Goal: Feedback & Contribution: Submit feedback/report problem

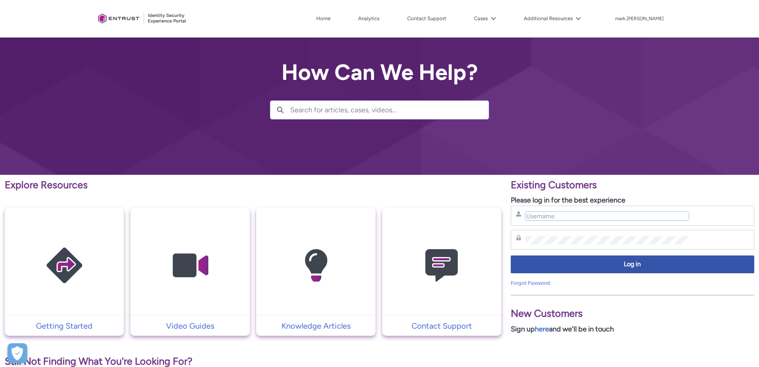
click at [583, 217] on input "Username" at bounding box center [606, 216] width 163 height 8
type input "mark.reddington@payzilch.com"
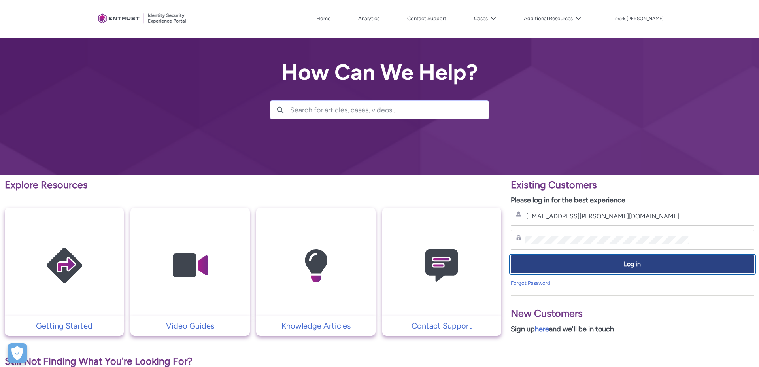
click at [548, 264] on span "Log in" at bounding box center [632, 264] width 233 height 9
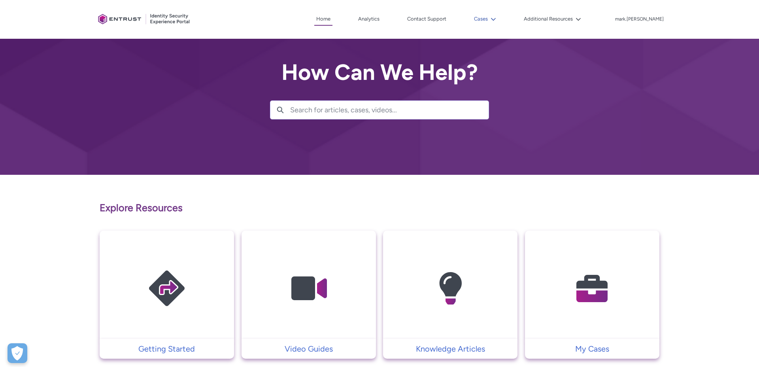
click at [497, 20] on button "Cases" at bounding box center [485, 19] width 26 height 12
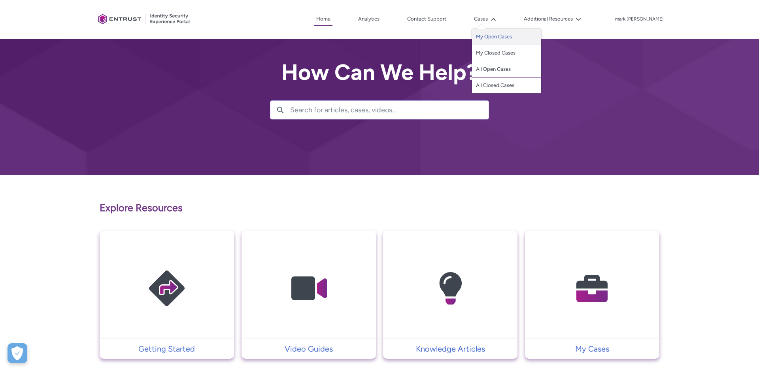
click at [502, 36] on link "My Open Cases" at bounding box center [506, 37] width 69 height 16
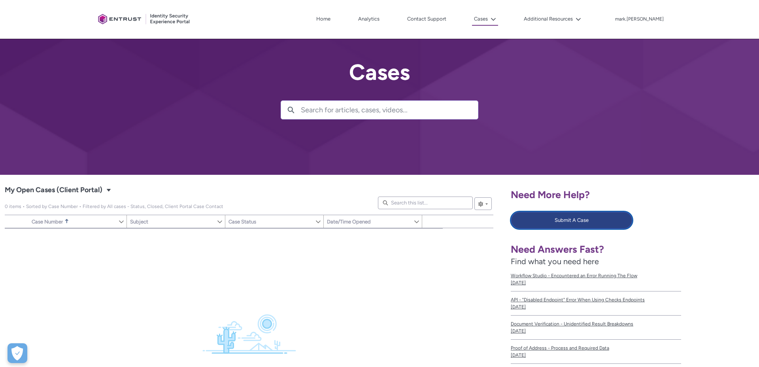
click at [566, 222] on button "Submit A Case" at bounding box center [572, 219] width 122 height 17
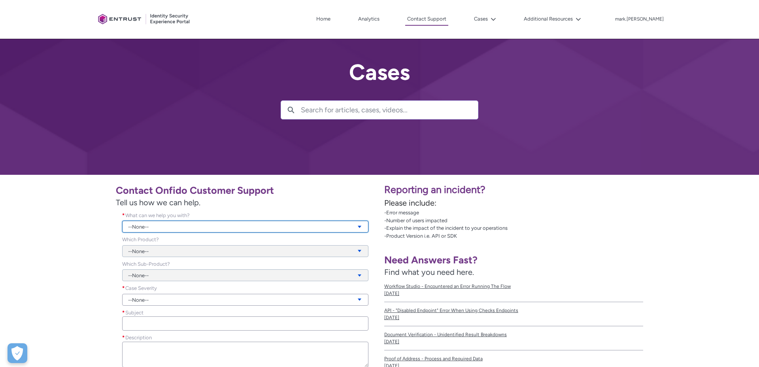
click at [143, 230] on link "--None--" at bounding box center [245, 227] width 246 height 12
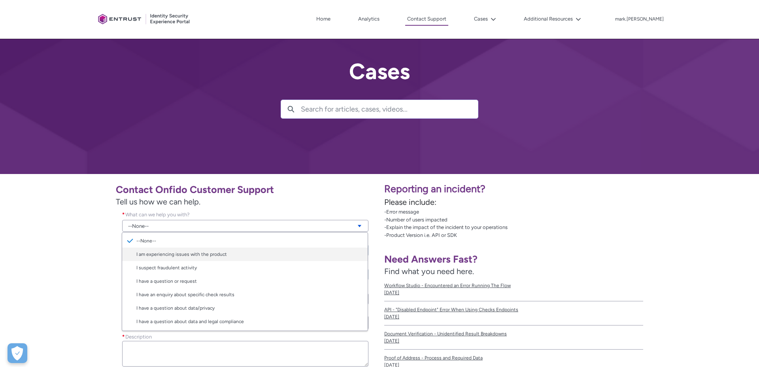
scroll to position [2, 0]
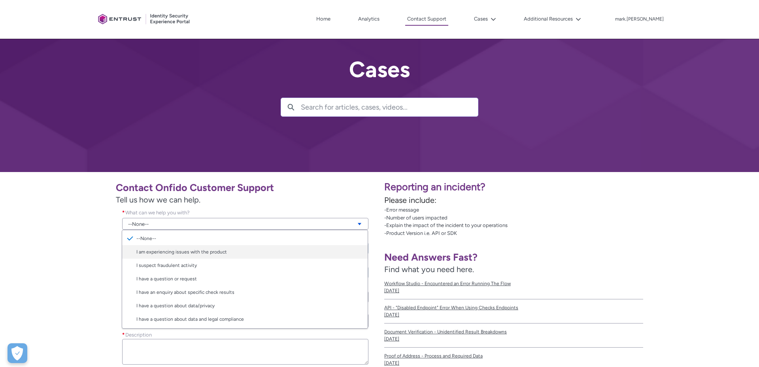
click at [182, 254] on link "I am experiencing issues with the product" at bounding box center [244, 251] width 245 height 13
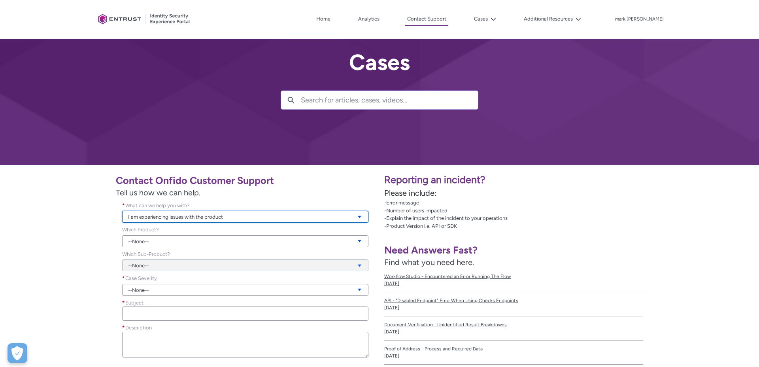
scroll to position [11, 0]
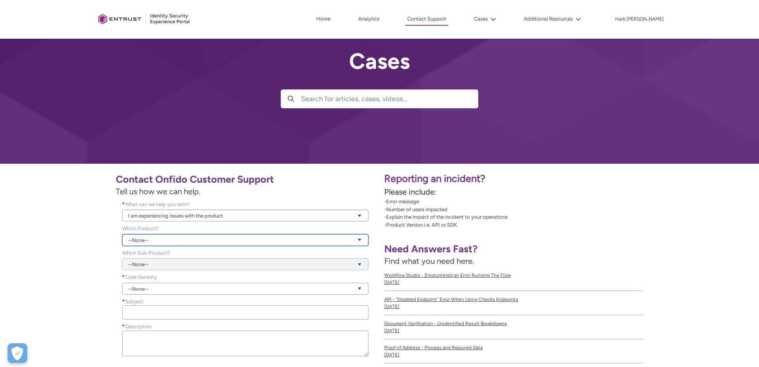
click at [174, 239] on link "--None--" at bounding box center [245, 240] width 246 height 12
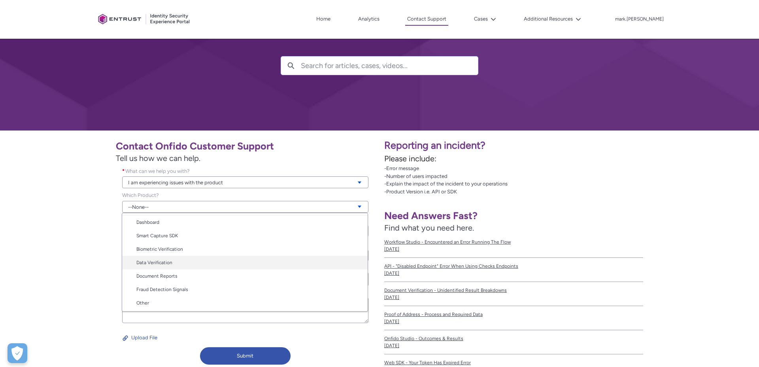
scroll to position [45, 0]
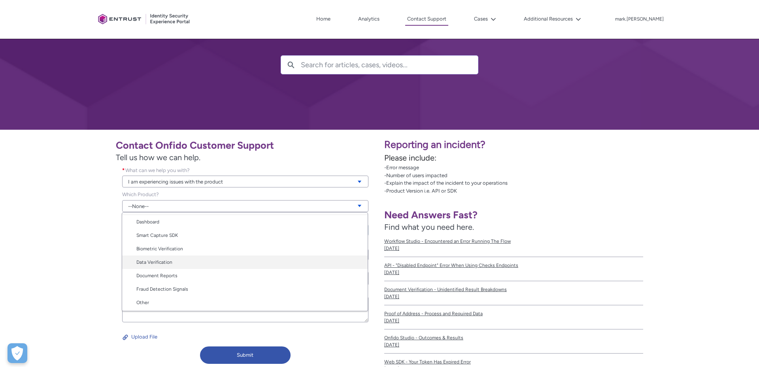
click at [182, 258] on link "Data Verification" at bounding box center [244, 261] width 245 height 13
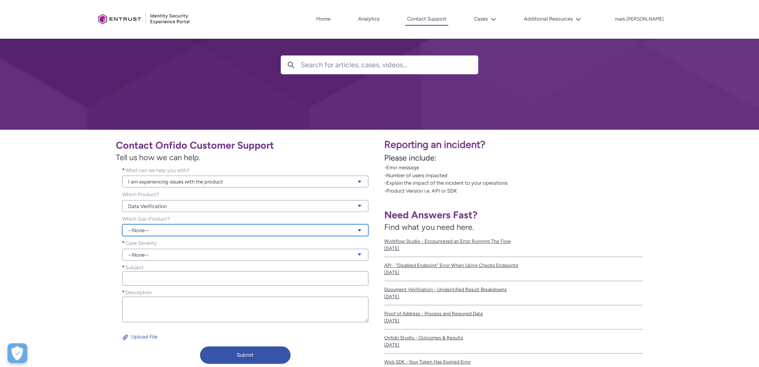
click at [174, 232] on link "--None--" at bounding box center [245, 230] width 246 height 12
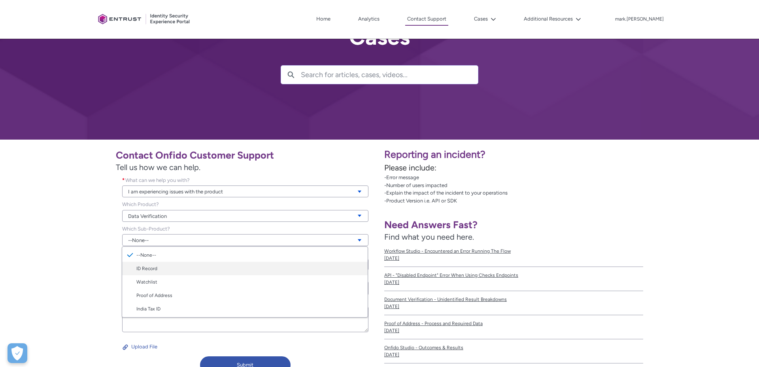
scroll to position [45, 0]
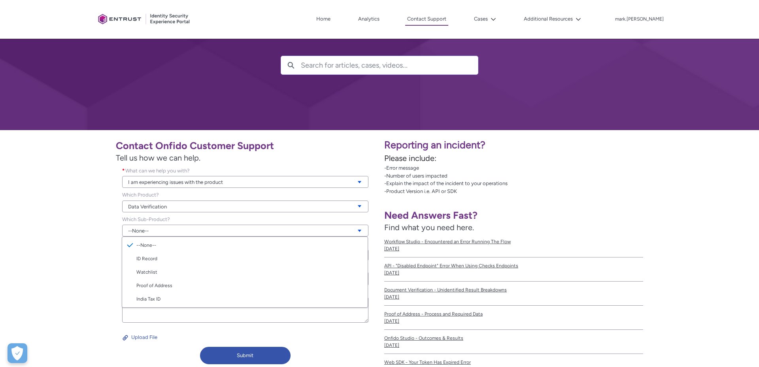
click at [102, 262] on div "Contact Onfido Customer Support Tell us how we can help. What can we help you w…" at bounding box center [190, 251] width 370 height 233
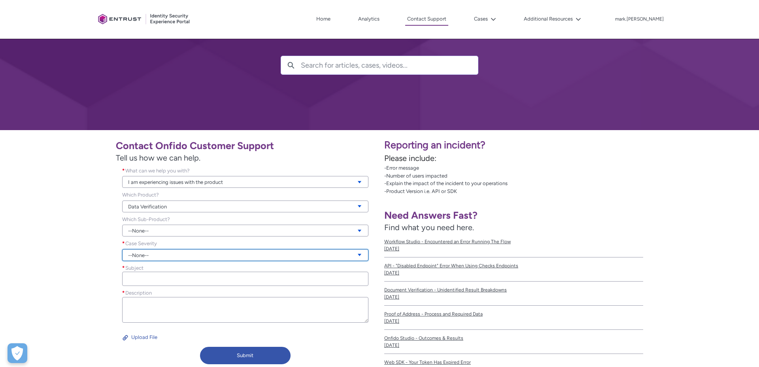
click at [156, 255] on link "--None--" at bounding box center [245, 255] width 246 height 12
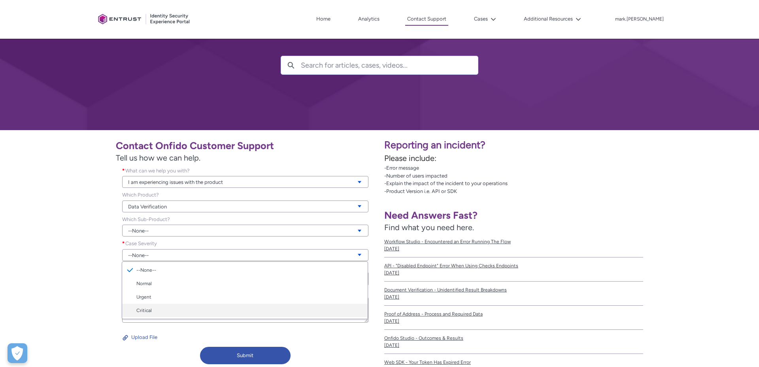
click at [153, 309] on link "Critical" at bounding box center [244, 310] width 245 height 13
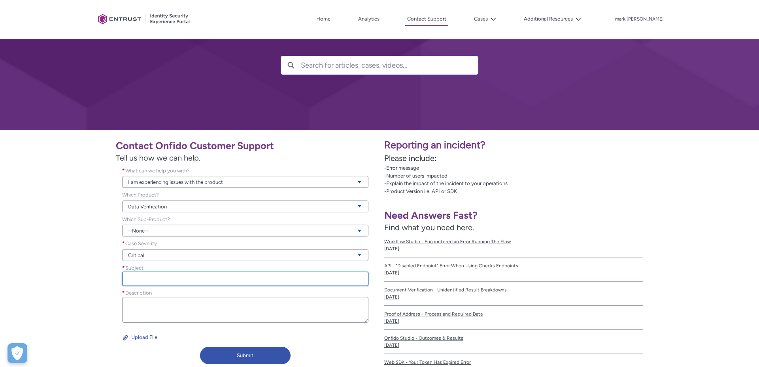
click at [132, 280] on input "Subject *" at bounding box center [245, 278] width 246 height 14
paste input "Significant drop in Onfido completions"
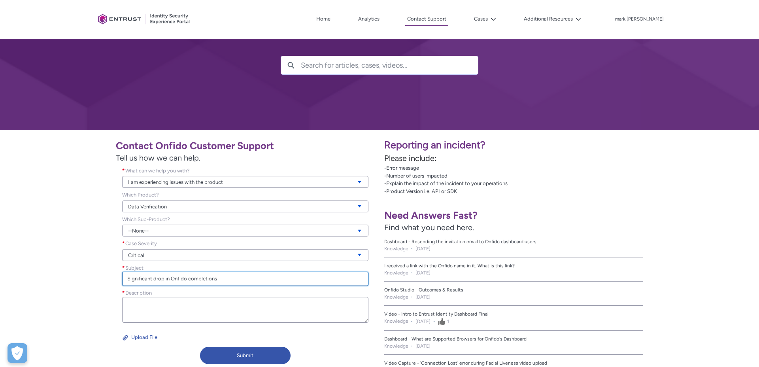
type input "Significant drop in Onfido completions"
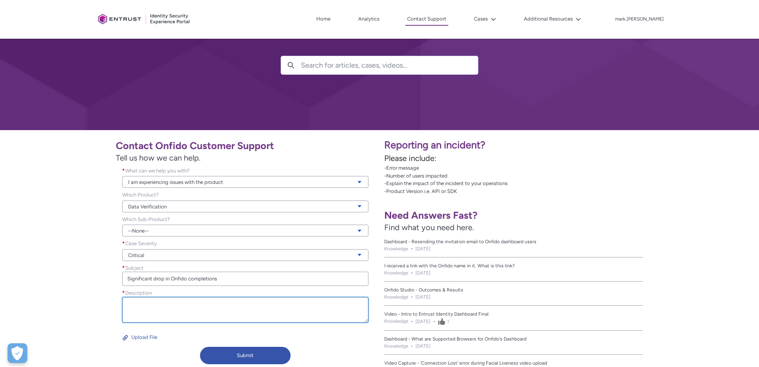
drag, startPoint x: 156, startPoint y: 301, endPoint x: 189, endPoint y: 308, distance: 33.1
click at [157, 301] on textarea "Description *" at bounding box center [245, 310] width 246 height 26
type textarea "A"
drag, startPoint x: 268, startPoint y: 305, endPoint x: 239, endPoint y: 307, distance: 28.9
click at [239, 307] on textarea "Our alerting has highlighted a significant drop in approvals" at bounding box center [245, 310] width 246 height 26
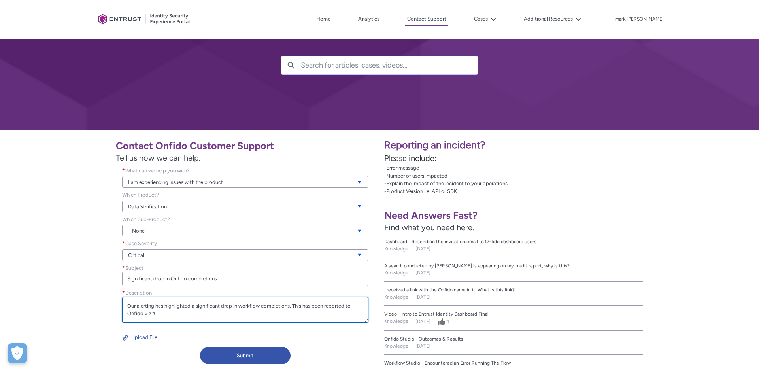
click at [150, 313] on textarea "Our alerting has highlighted a significant drop in workflow completions. This h…" at bounding box center [245, 310] width 246 height 26
click at [179, 313] on textarea "Our alerting has highlighted a significant drop in workflow completions. This h…" at bounding box center [245, 310] width 246 height 26
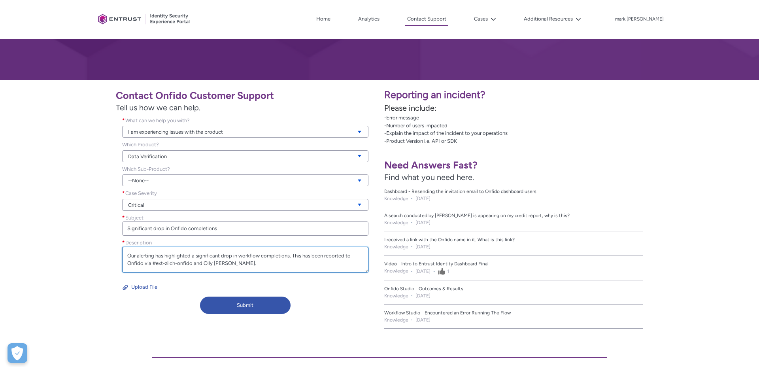
scroll to position [112, 0]
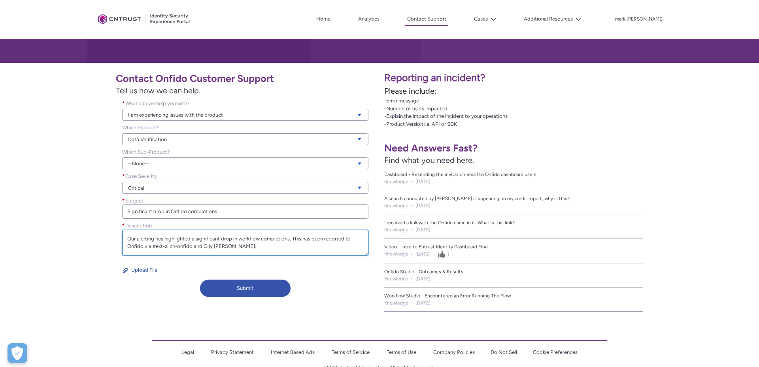
paste textarea "[URL][DOMAIN_NAME]"
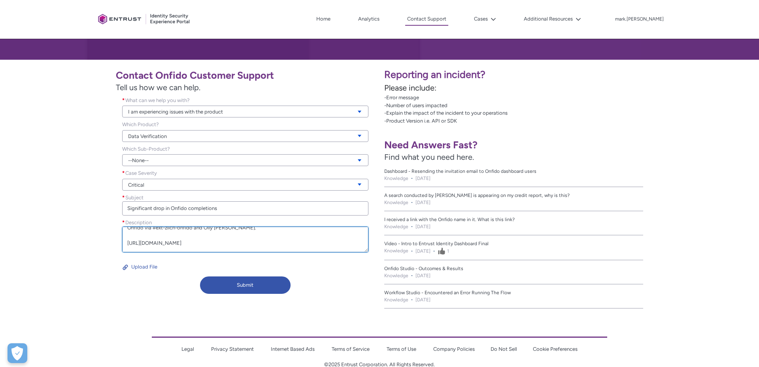
scroll to position [31, 0]
drag, startPoint x: 205, startPoint y: 248, endPoint x: 124, endPoint y: 235, distance: 81.3
click at [124, 235] on textarea "Our alerting has highlighted a significant drop in workflow completions. This h…" at bounding box center [245, 239] width 246 height 26
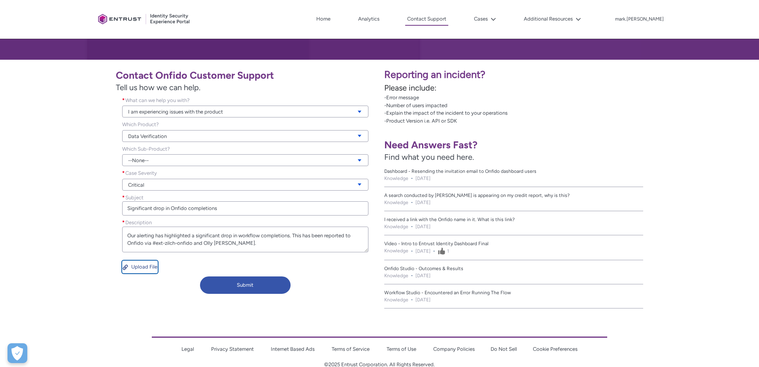
click at [143, 268] on button "Upload File" at bounding box center [140, 266] width 36 height 13
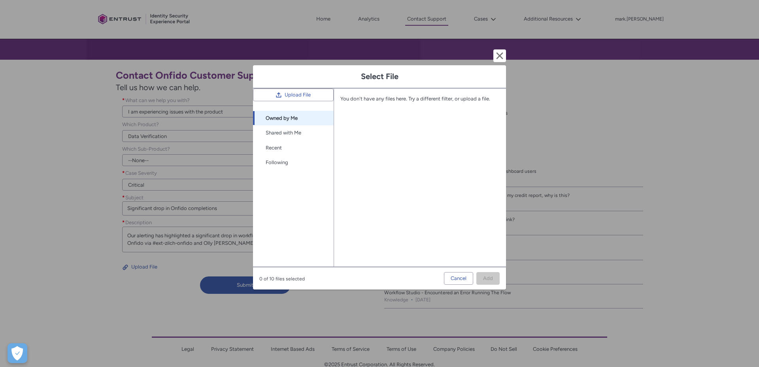
click at [336, 167] on div "You don't have any files here. Try a different filter, or upload a file. Loadin…" at bounding box center [417, 178] width 166 height 178
click at [307, 101] on span "Upload File" at bounding box center [298, 95] width 26 height 12
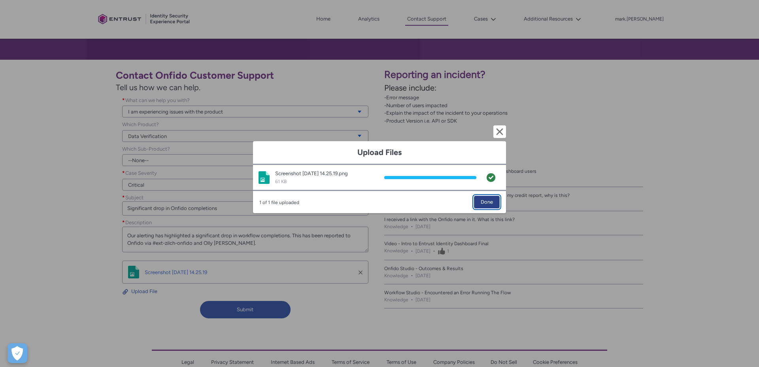
click at [483, 203] on span "Done" at bounding box center [487, 202] width 12 height 12
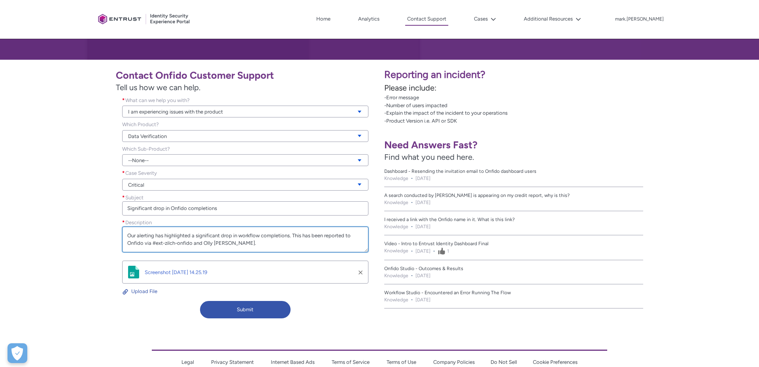
drag, startPoint x: 233, startPoint y: 234, endPoint x: 255, endPoint y: 241, distance: 23.7
click at [233, 234] on textarea "Our alerting has highlighted a significant drop in workflow completions. This h…" at bounding box center [245, 239] width 246 height 26
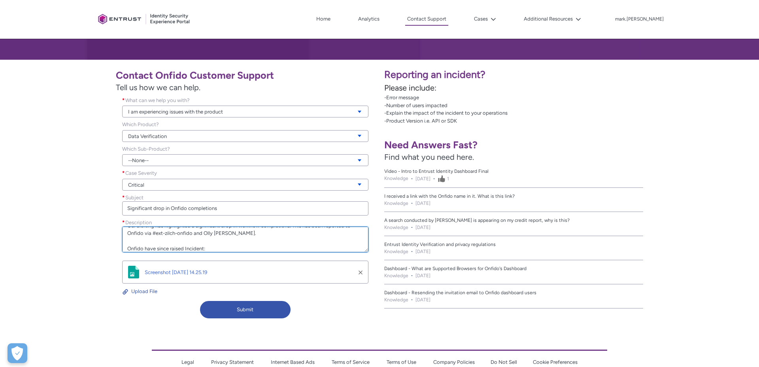
paste textarea "[URL][DOMAIN_NAME]"
click at [231, 234] on textarea "Our alerting has highlighted a significant drop in workflow completions. This h…" at bounding box center [245, 239] width 246 height 26
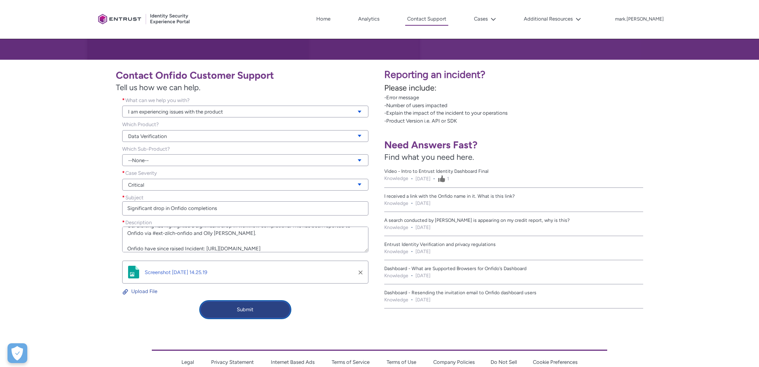
type textarea "Our alerting has highlighted a significant drop in workflow completions. This h…"
click at [242, 308] on button "Submit" at bounding box center [245, 309] width 90 height 17
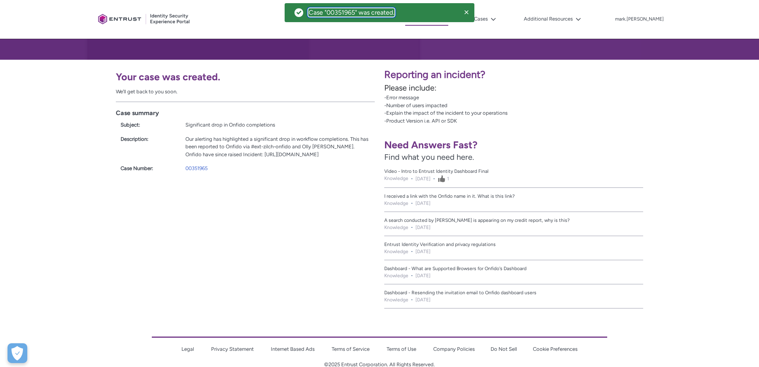
click at [351, 12] on div "Case "00351965" was created." at bounding box center [351, 13] width 85 height 8
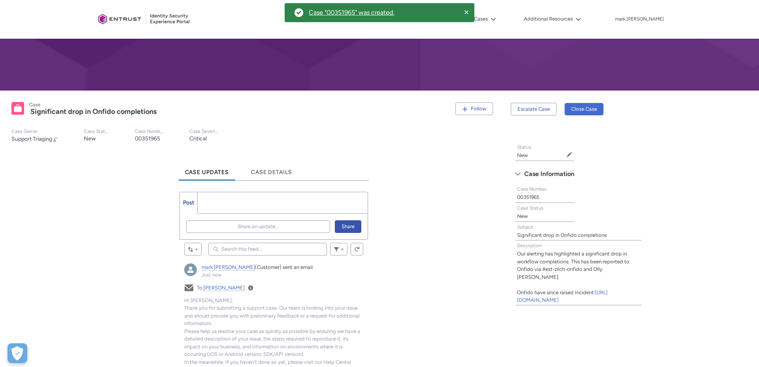
scroll to position [167, 0]
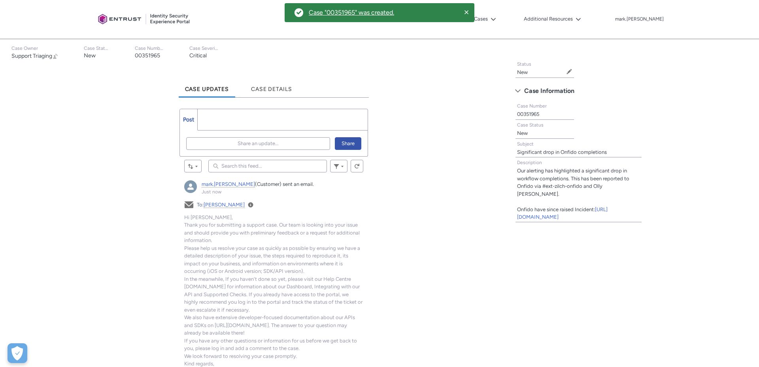
click at [153, 53] on lightning-formatted-text "00351965" at bounding box center [147, 55] width 25 height 7
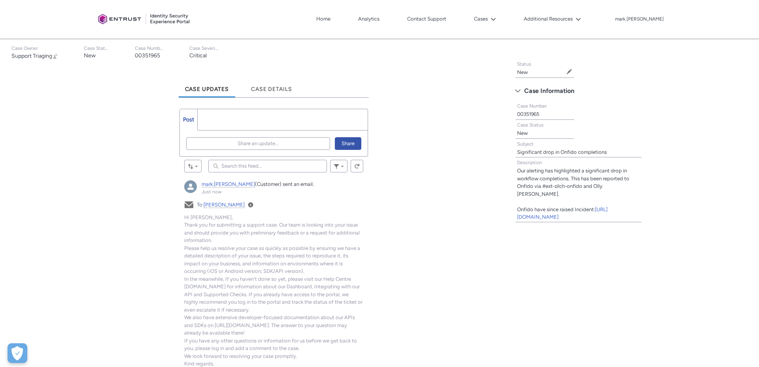
click at [152, 55] on lightning-formatted-text "00351965" at bounding box center [147, 55] width 25 height 7
copy lightning-formatted-text "00351965"
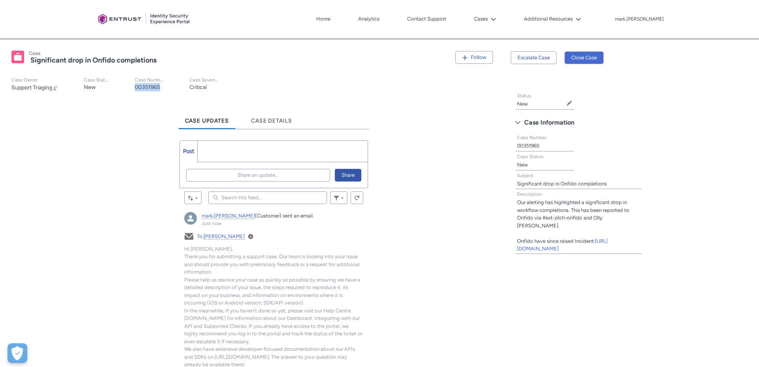
scroll to position [139, 0]
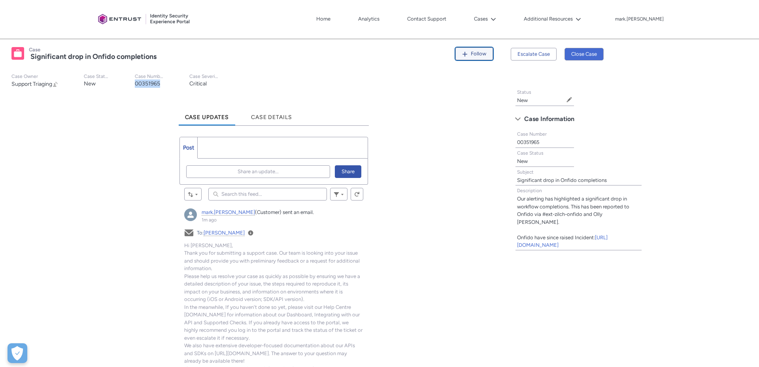
click at [480, 56] on span "Follow" at bounding box center [478, 54] width 15 height 6
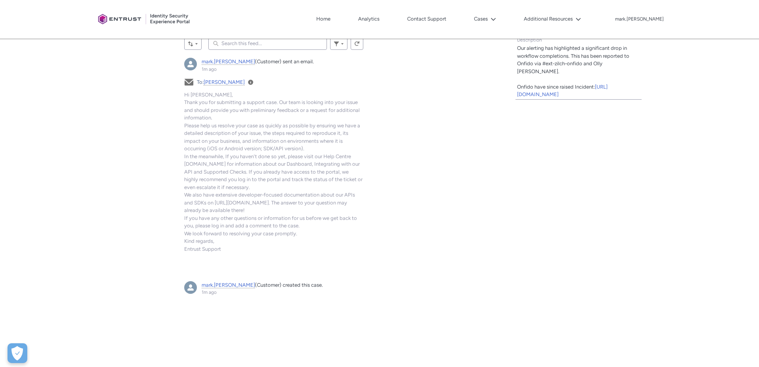
scroll to position [318, 0]
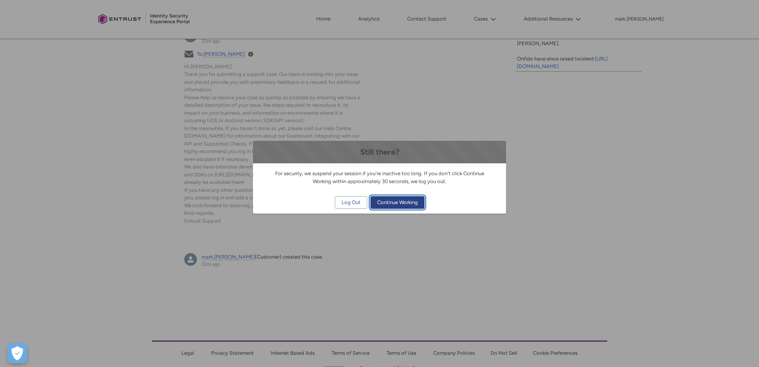
click at [374, 206] on button "Continue Working" at bounding box center [397, 202] width 54 height 13
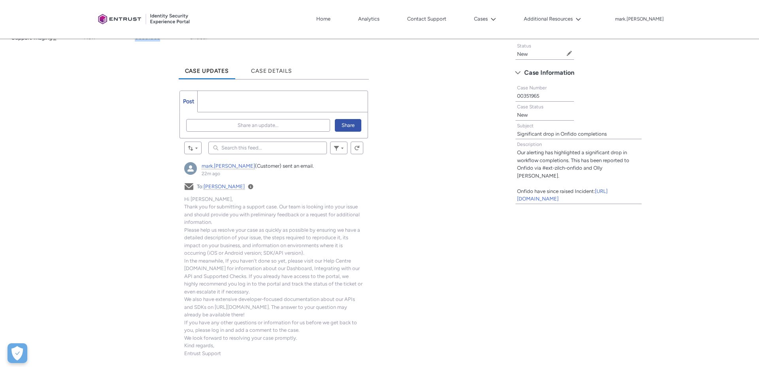
scroll to position [175, 0]
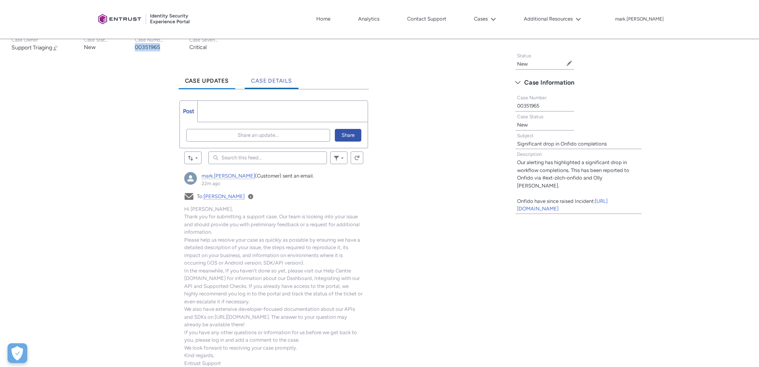
click at [265, 79] on span "Case Details" at bounding box center [271, 80] width 41 height 7
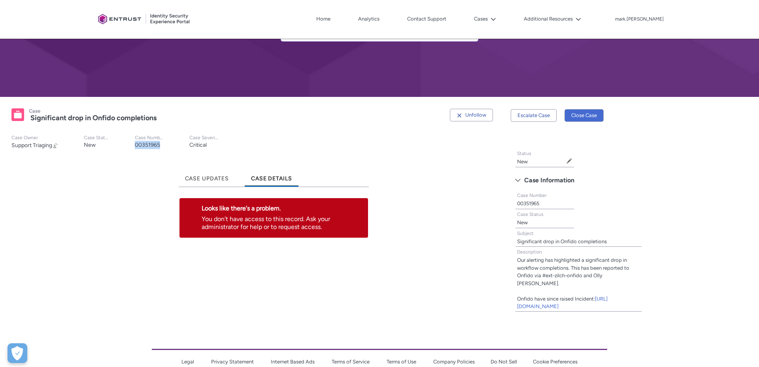
scroll to position [77, 0]
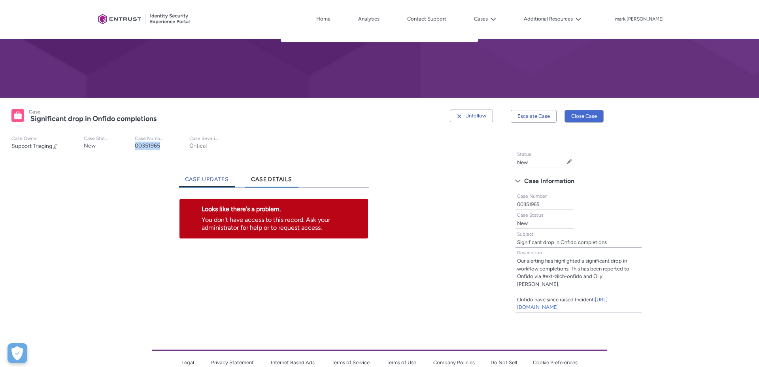
click at [205, 183] on link "Case Updates" at bounding box center [207, 177] width 57 height 22
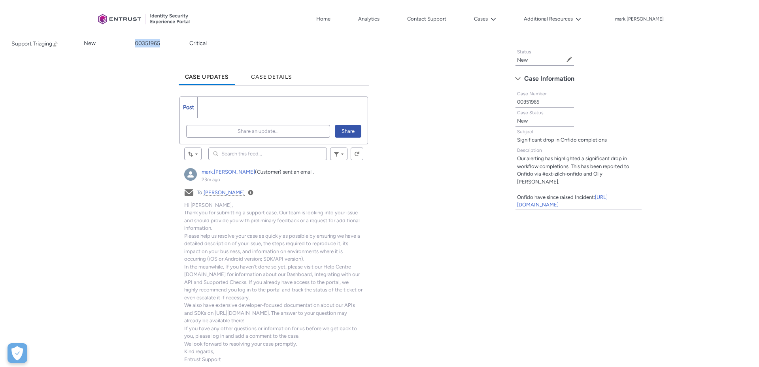
scroll to position [185, 0]
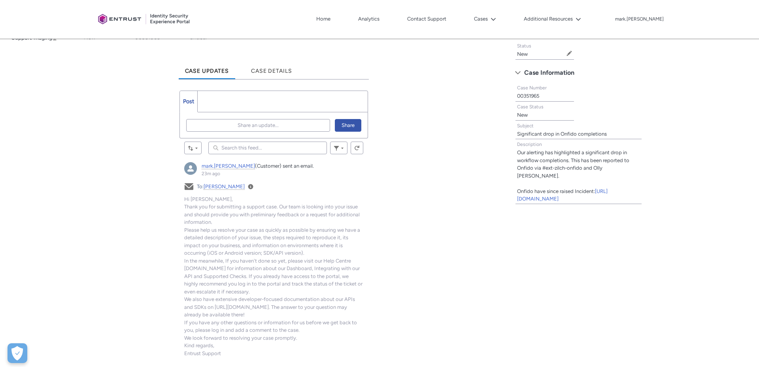
click at [217, 101] on ul "Post More" at bounding box center [273, 101] width 189 height 22
click at [207, 106] on ul "Post More" at bounding box center [273, 101] width 189 height 22
click at [189, 102] on span "Post" at bounding box center [188, 101] width 11 height 7
click at [194, 102] on link "Post" at bounding box center [189, 101] width 18 height 21
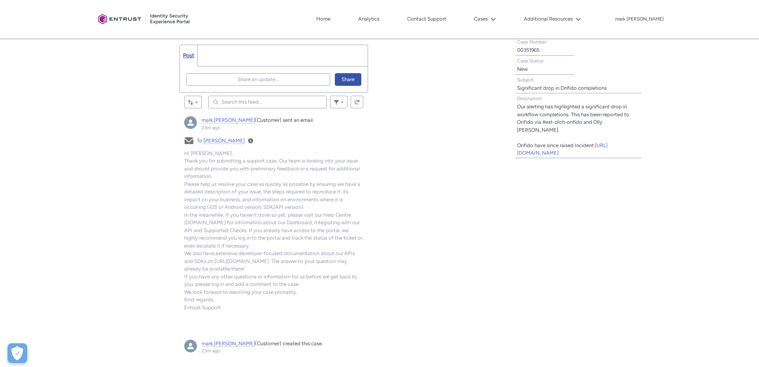
scroll to position [233, 0]
click at [271, 77] on span "Share an update..." at bounding box center [258, 78] width 41 height 12
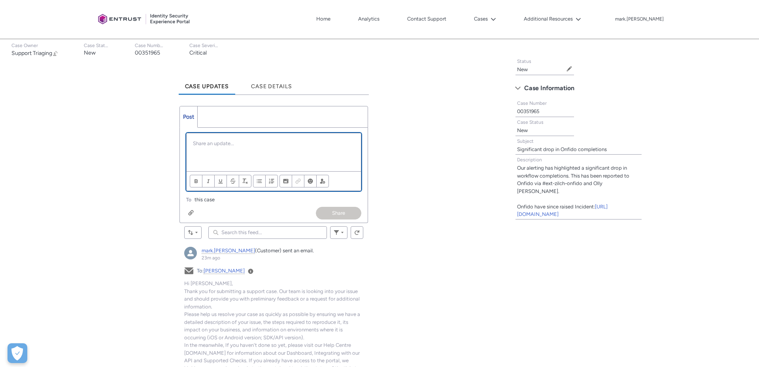
scroll to position [219, 0]
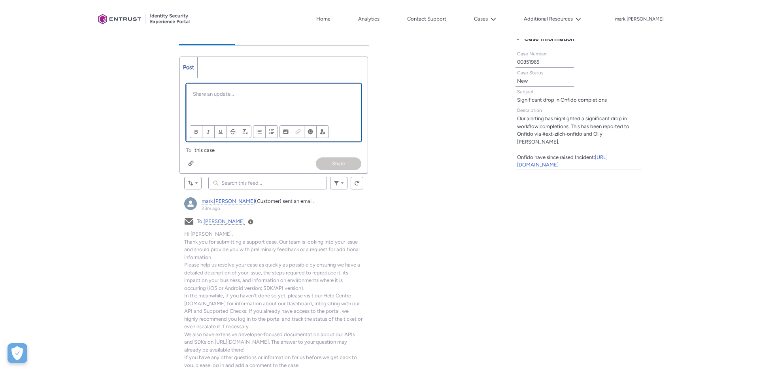
click at [224, 96] on p "Chatter Publisher" at bounding box center [274, 94] width 162 height 8
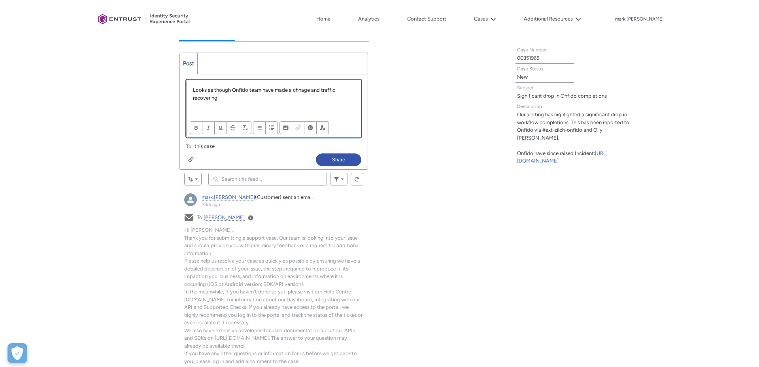
click at [301, 92] on p "Looks as though Onfido team have made a chnage and traffic recovering" at bounding box center [274, 93] width 162 height 15
click at [270, 102] on div "Looks as though Onfido team have made a change and traffic recovering" at bounding box center [274, 99] width 175 height 38
drag, startPoint x: 252, startPoint y: 97, endPoint x: 258, endPoint y: 98, distance: 5.9
click at [254, 97] on p "Looks as though Onfido team have made a change and traffic recovering. Reporst …" at bounding box center [274, 93] width 162 height 15
click at [345, 101] on p "Looks as though Onfido team have made a change and traffic recovering. Reporst …" at bounding box center [274, 93] width 162 height 15
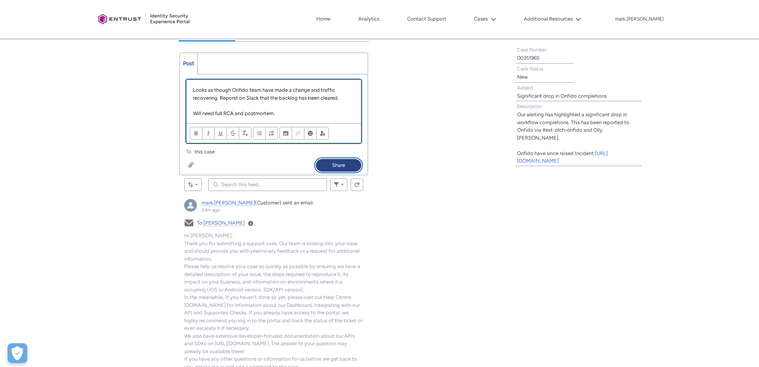
click at [340, 164] on button "Share" at bounding box center [338, 165] width 45 height 13
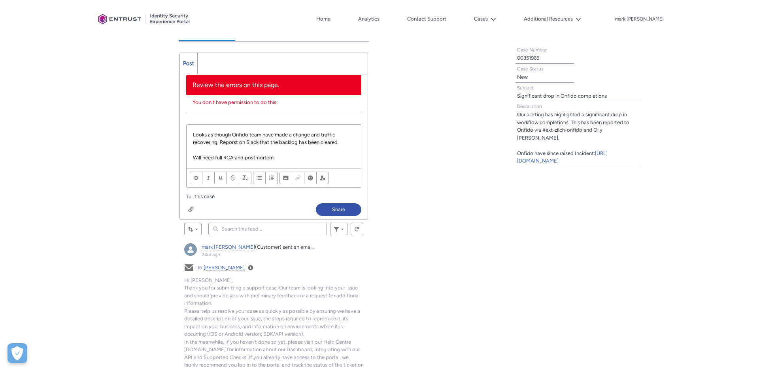
click at [220, 199] on ul "To this case" at bounding box center [273, 196] width 175 height 8
click at [210, 195] on span "this case" at bounding box center [204, 196] width 20 height 8
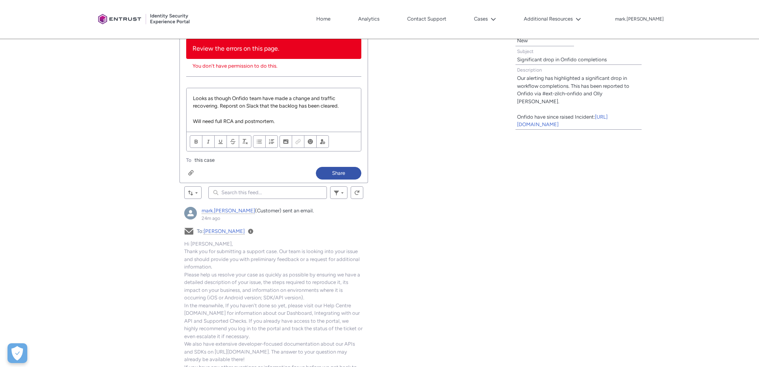
scroll to position [278, 0]
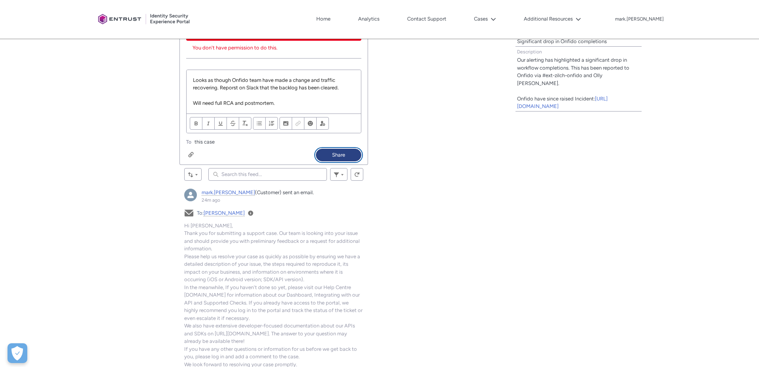
click at [339, 156] on button "Share" at bounding box center [338, 155] width 45 height 13
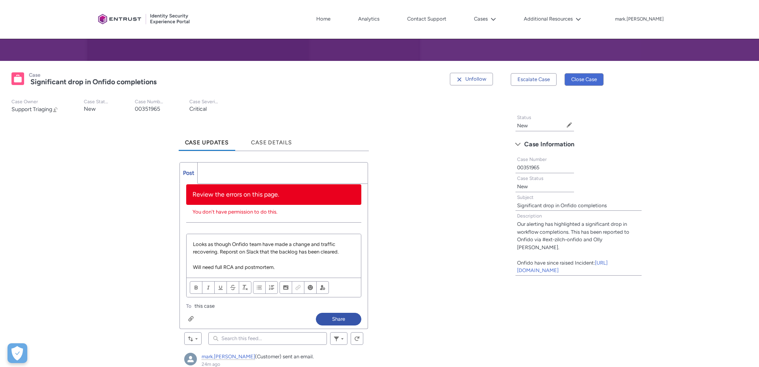
click at [211, 181] on ul "Post More" at bounding box center [273, 173] width 189 height 22
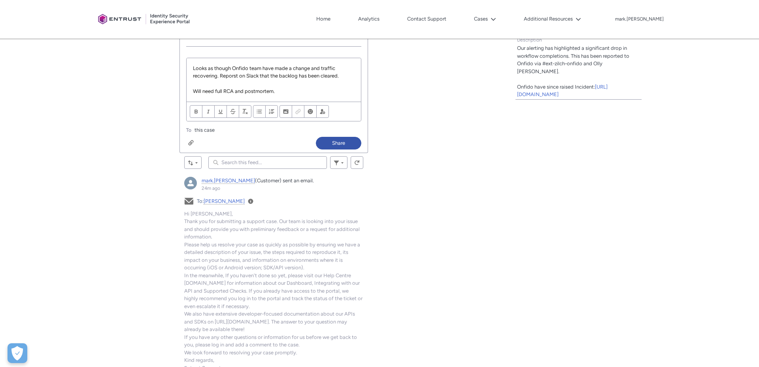
scroll to position [187, 0]
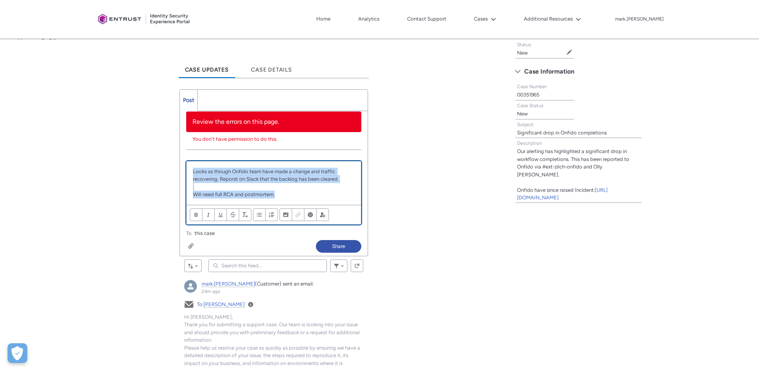
drag, startPoint x: 277, startPoint y: 194, endPoint x: 192, endPoint y: 170, distance: 87.3
click at [192, 170] on div "Looks as though Onfido team have made a change and traffic recovering. Reporst …" at bounding box center [274, 182] width 175 height 43
copy div "Looks as though Onfido team have made a change and traffic recovering. Reporst …"
